Goal: Task Accomplishment & Management: Manage account settings

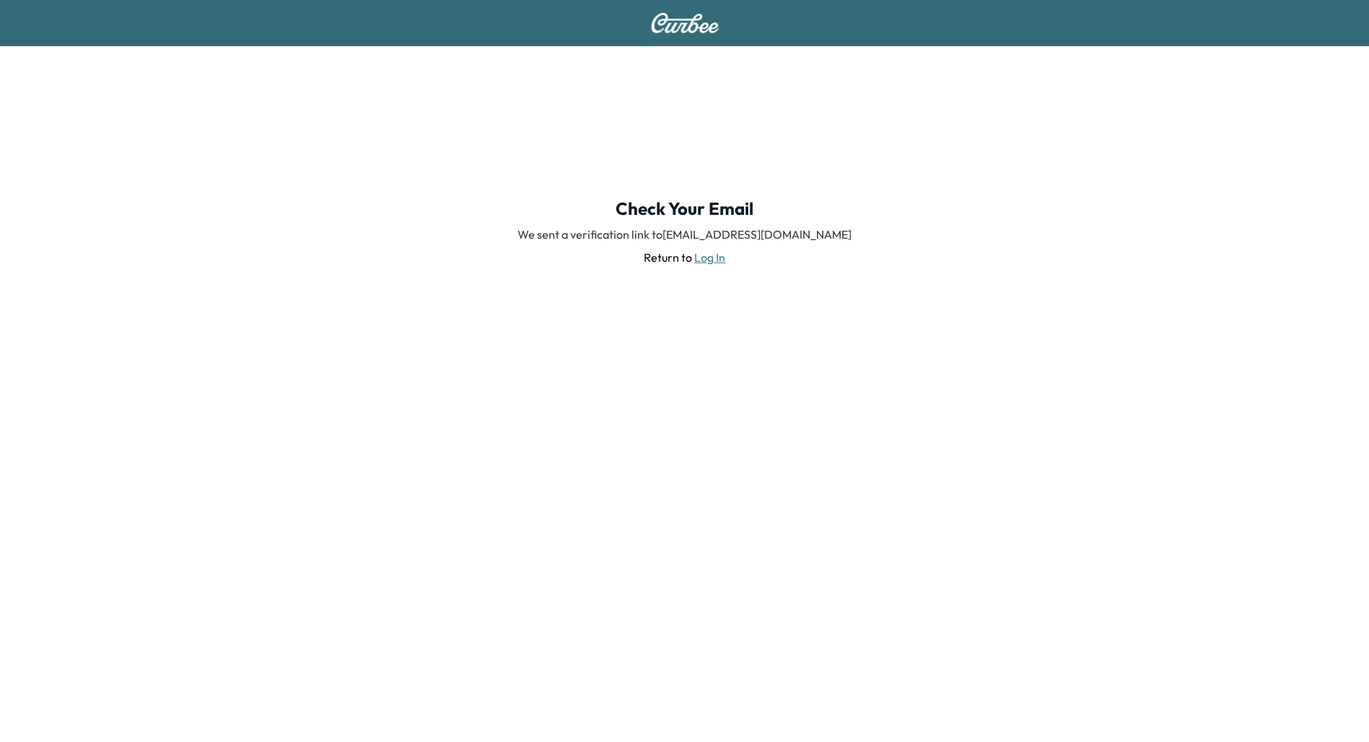
click at [293, 228] on div "Check Your Email We sent a verification link to [EMAIL_ADDRESS][DOMAIN_NAME] Re…" at bounding box center [684, 231] width 1369 height 371
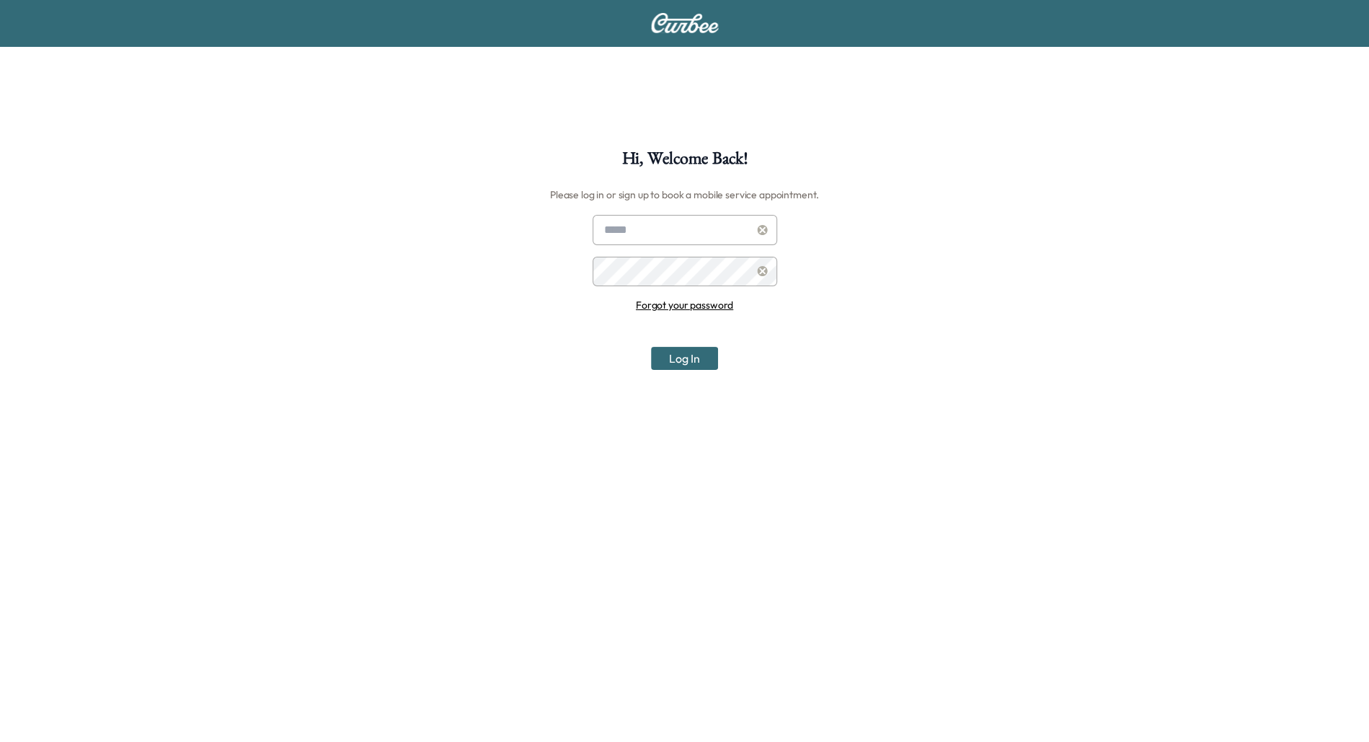
type input "**********"
click at [679, 361] on button "Log In" at bounding box center [684, 358] width 67 height 23
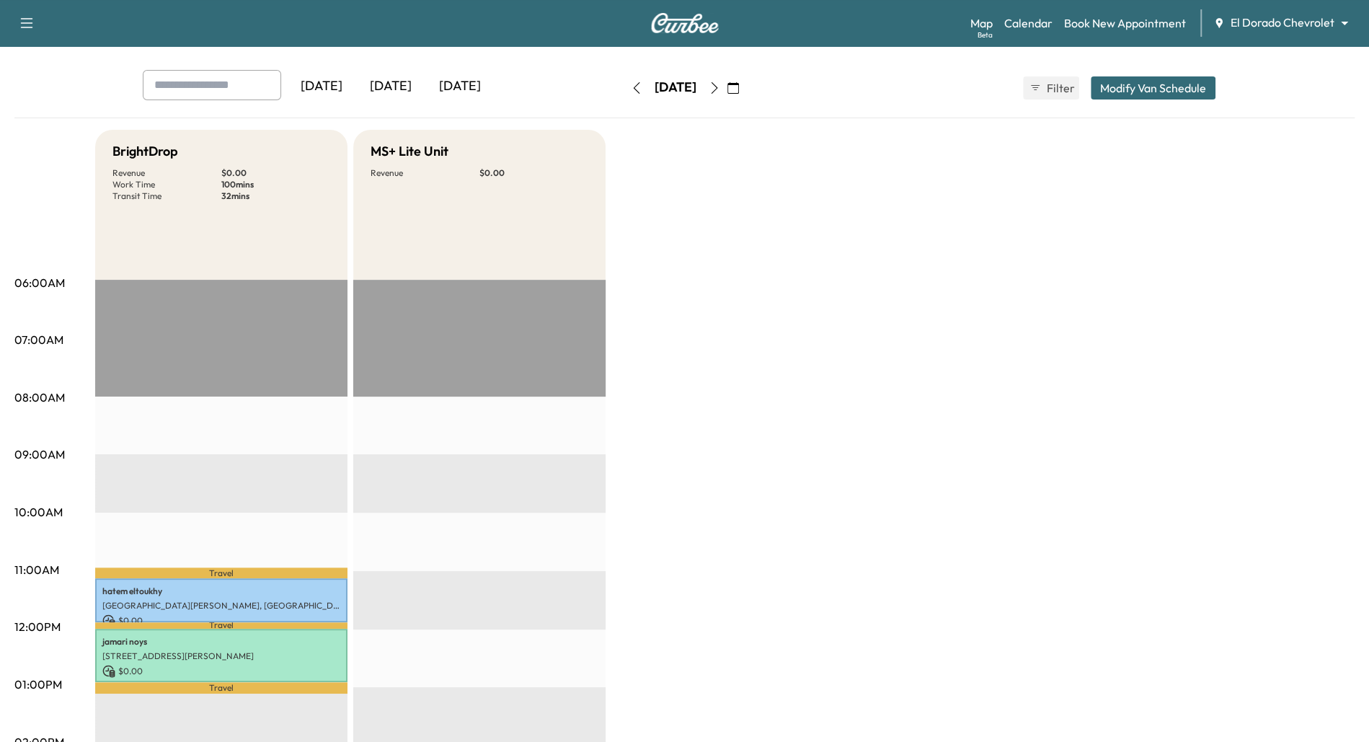
scroll to position [59, 0]
click at [739, 90] on icon "button" at bounding box center [733, 87] width 12 height 12
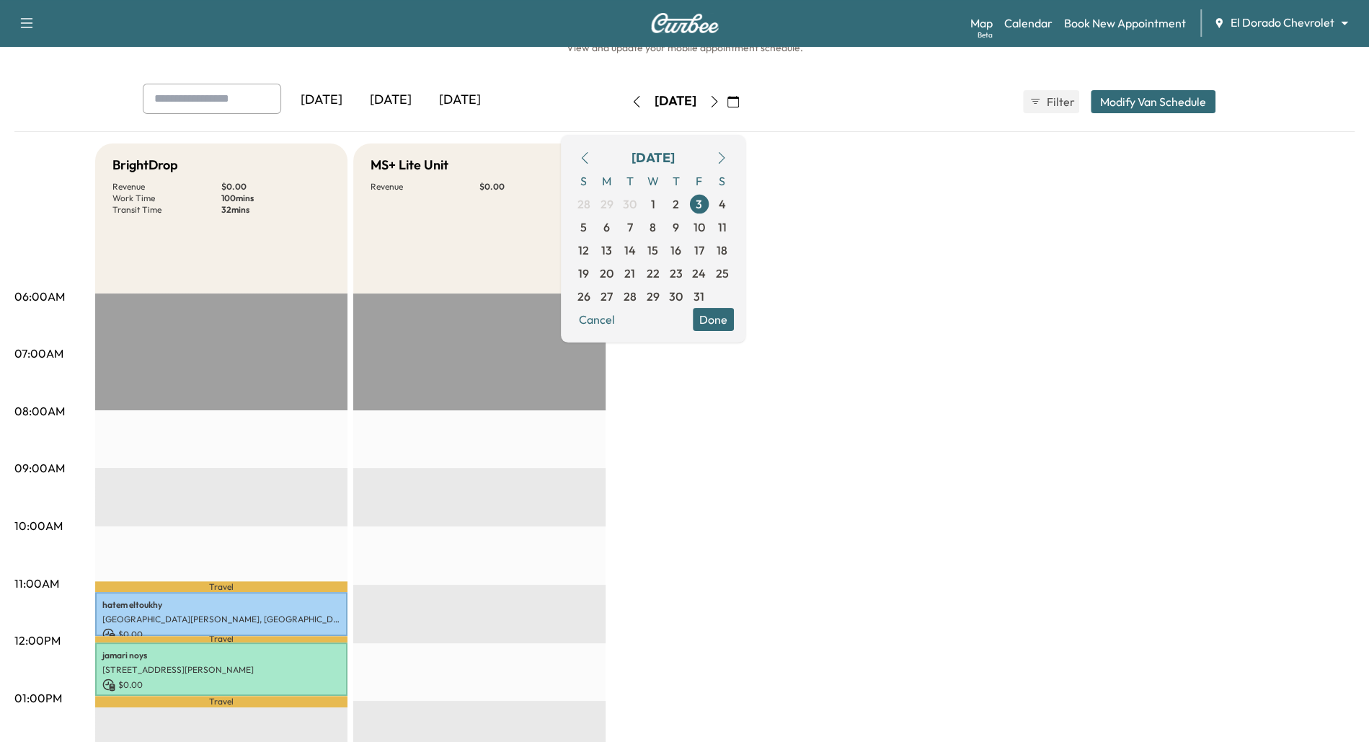
scroll to position [42, 0]
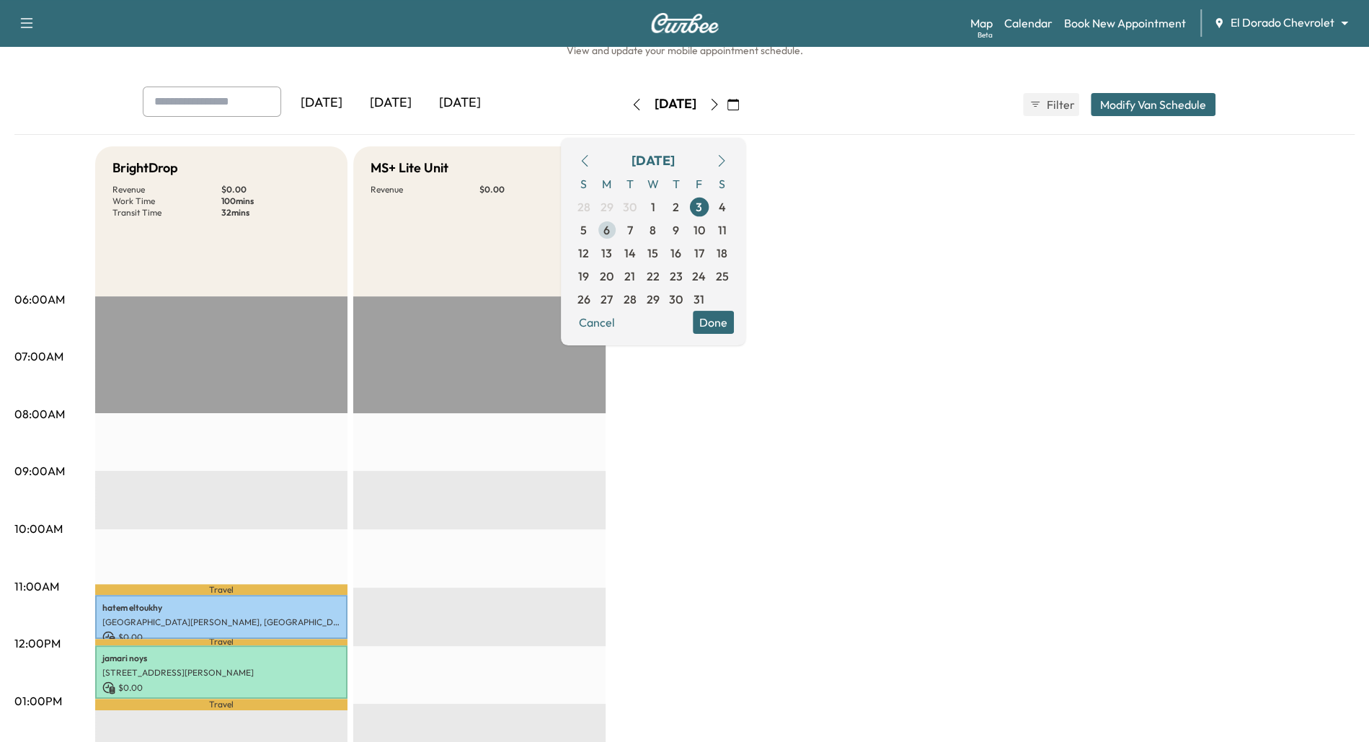
click at [610, 229] on span "6" at bounding box center [606, 229] width 6 height 17
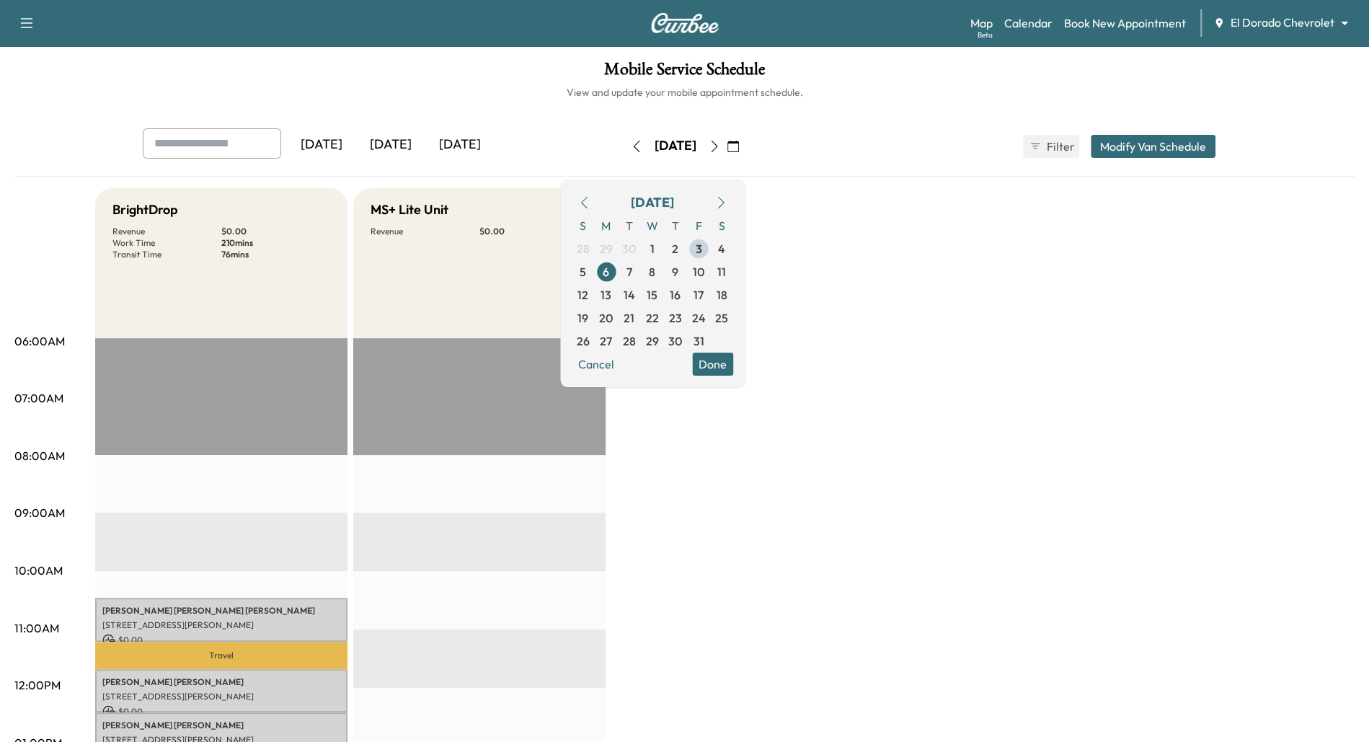
click at [733, 368] on button "Done" at bounding box center [712, 363] width 41 height 23
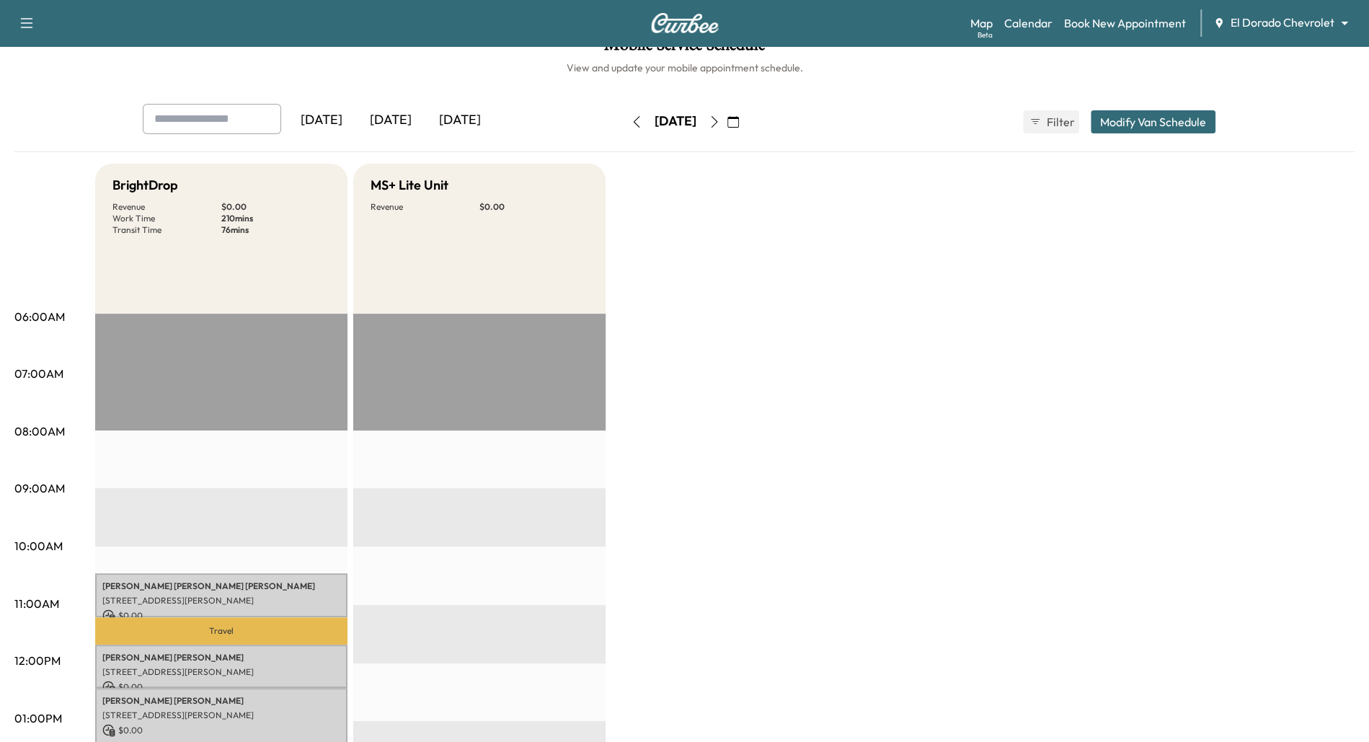
scroll to position [20, 0]
